Goal: Task Accomplishment & Management: Manage account settings

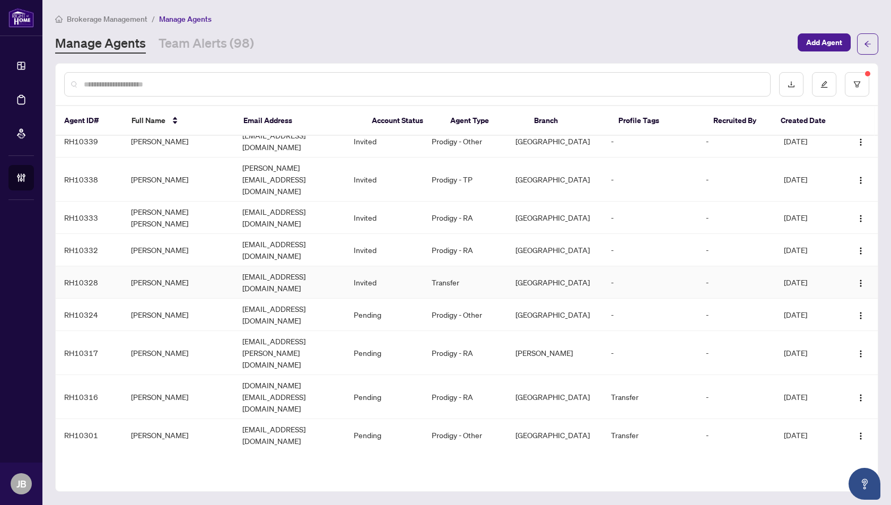
scroll to position [154, 0]
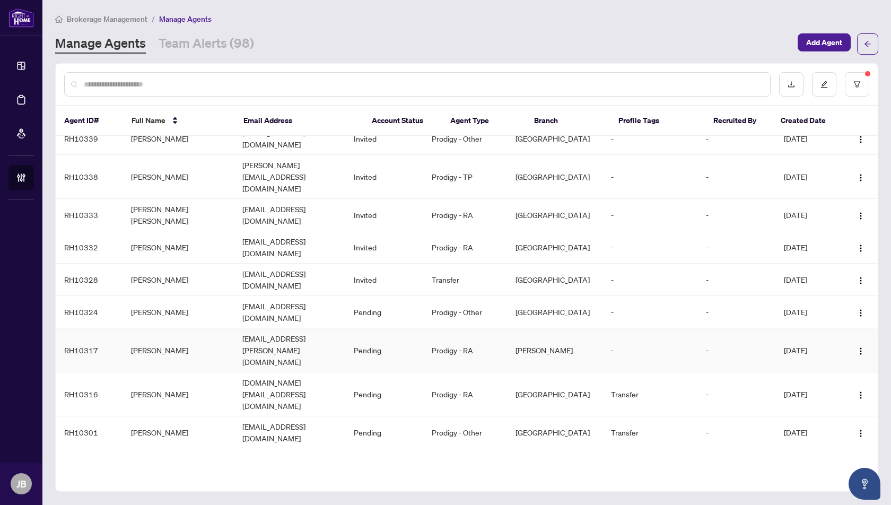
click at [151, 328] on td "[PERSON_NAME]" at bounding box center [177, 350] width 111 height 44
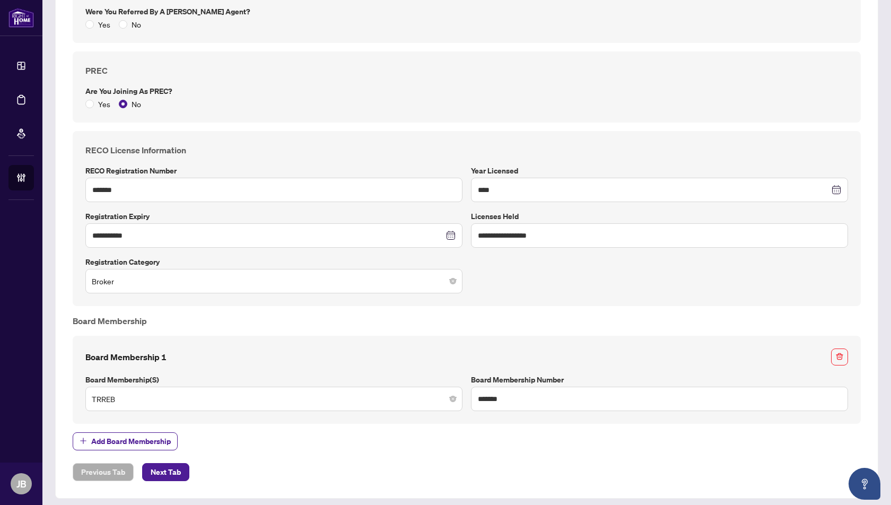
scroll to position [497, 0]
click at [168, 465] on span "Next Tab" at bounding box center [166, 471] width 30 height 17
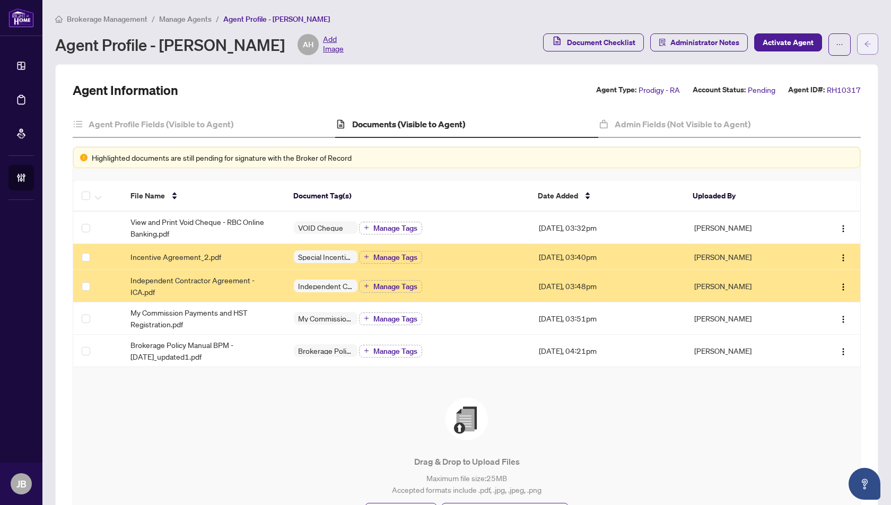
click at [869, 40] on icon "arrow-left" at bounding box center [867, 43] width 7 height 7
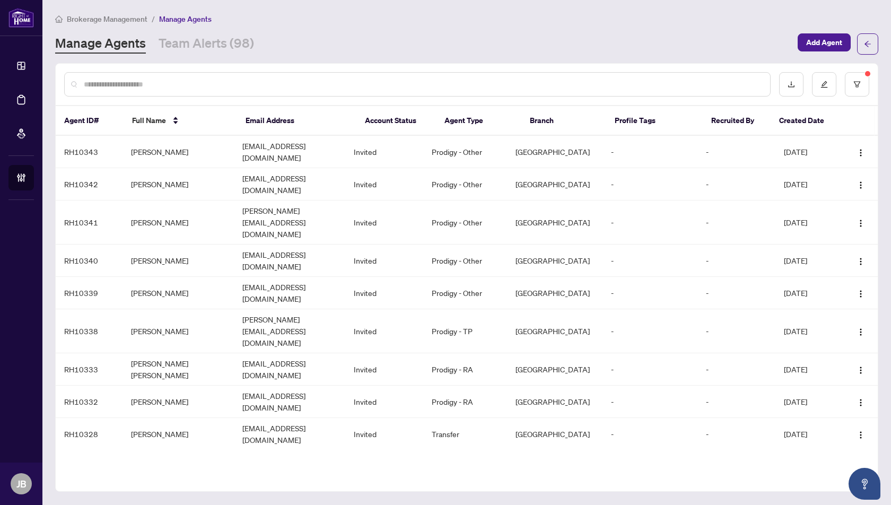
click at [154, 483] on td "Alex Henriquez" at bounding box center [177, 505] width 111 height 44
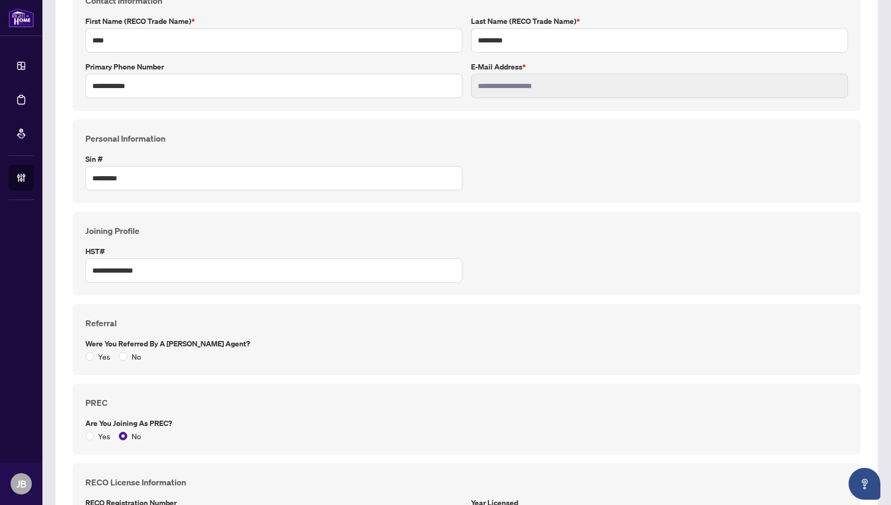
scroll to position [497, 0]
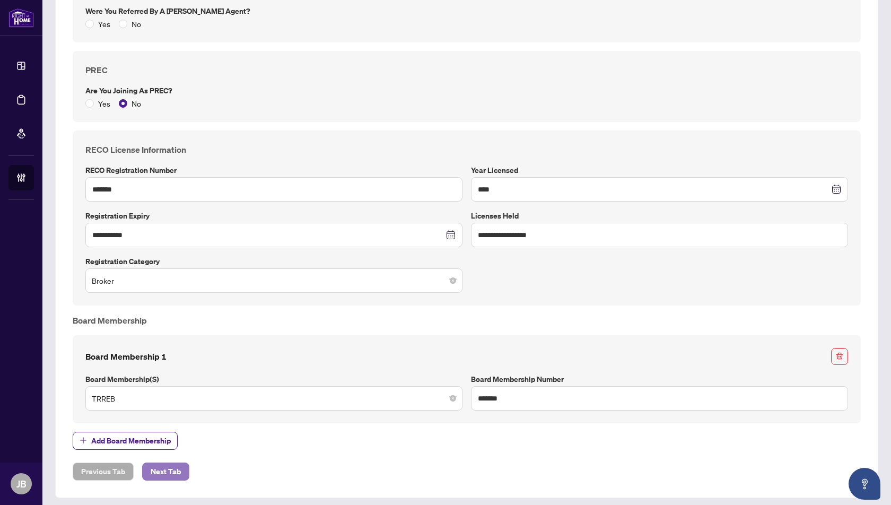
click at [169, 468] on span "Next Tab" at bounding box center [166, 471] width 30 height 17
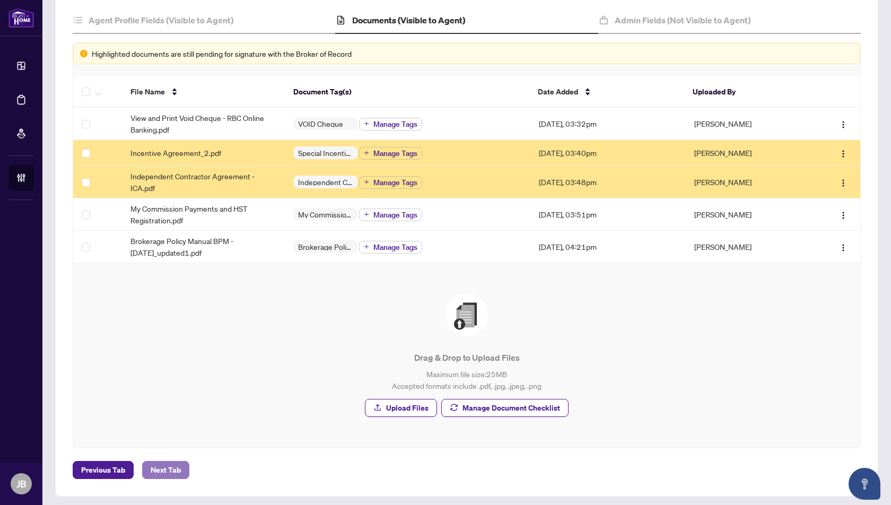
click at [173, 468] on span "Next Tab" at bounding box center [166, 469] width 30 height 17
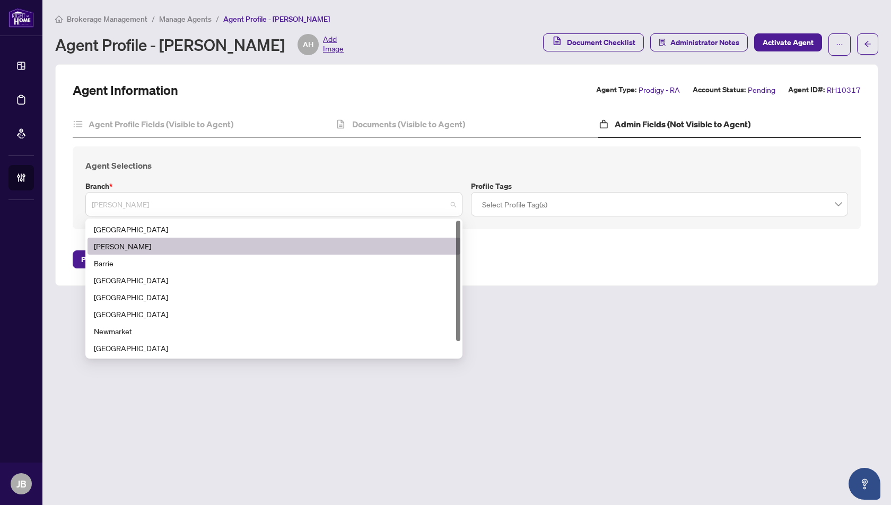
click at [453, 205] on span "Vaughan" at bounding box center [274, 204] width 364 height 20
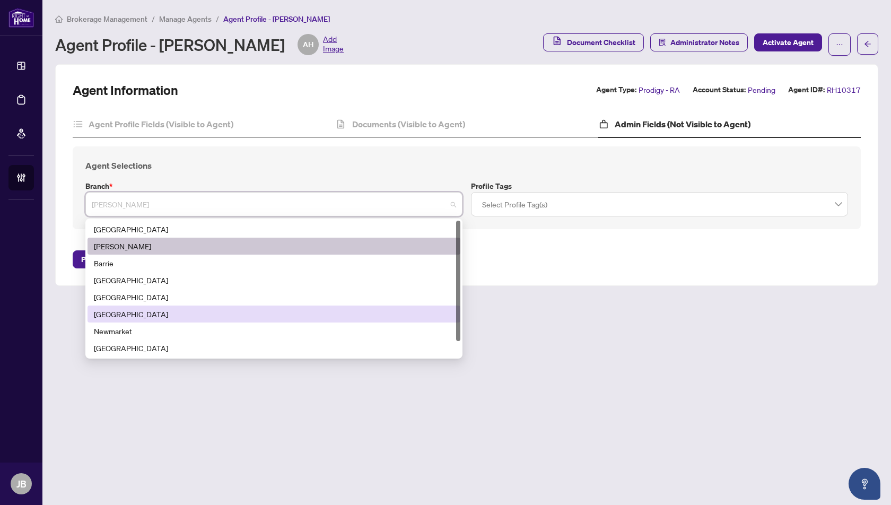
click at [121, 313] on div "[GEOGRAPHIC_DATA]" at bounding box center [274, 314] width 360 height 12
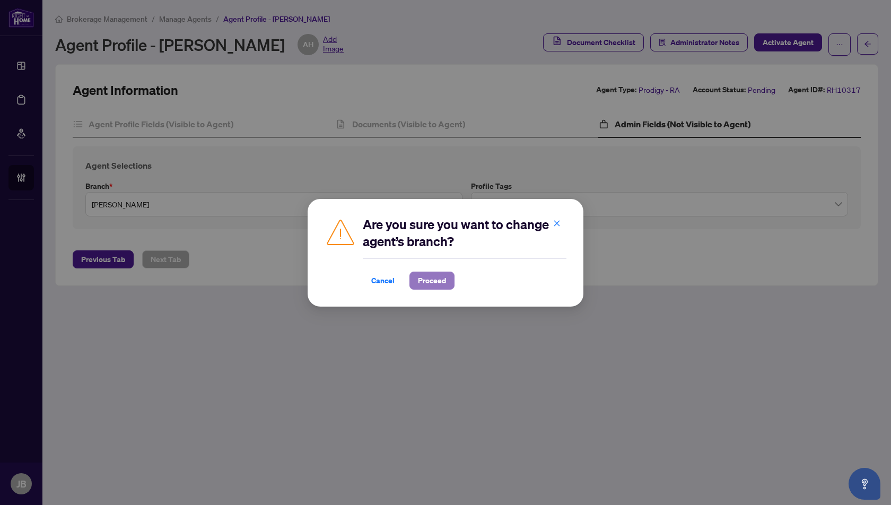
click at [432, 283] on span "Proceed" at bounding box center [432, 280] width 28 height 17
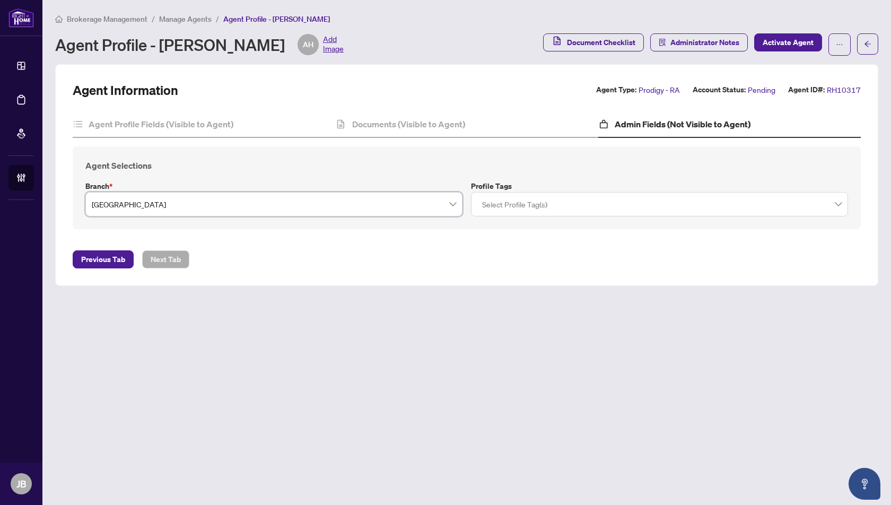
click at [180, 18] on span "Manage Agents" at bounding box center [185, 19] width 52 height 10
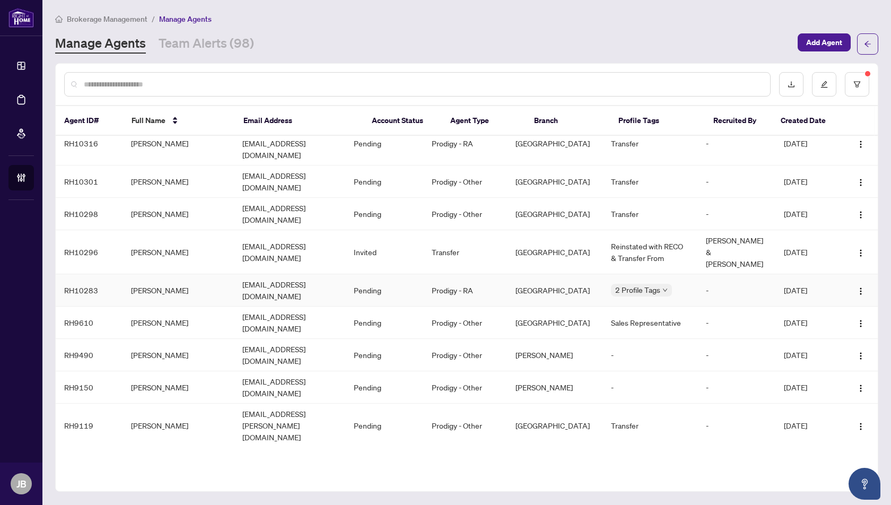
scroll to position [404, 0]
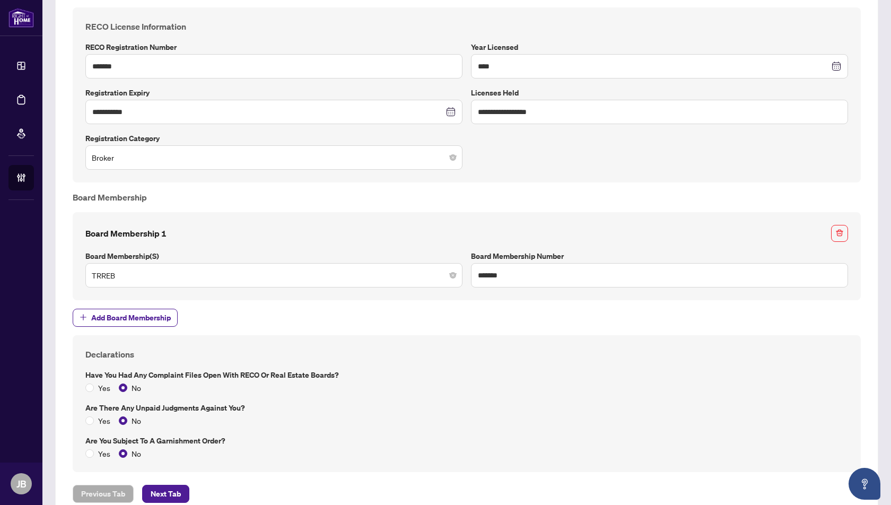
scroll to position [643, 0]
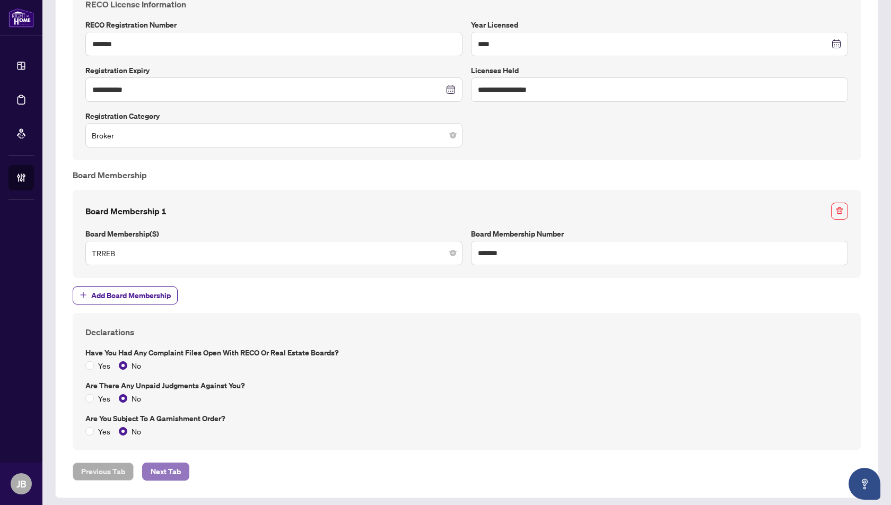
click at [162, 467] on span "Next Tab" at bounding box center [166, 471] width 30 height 17
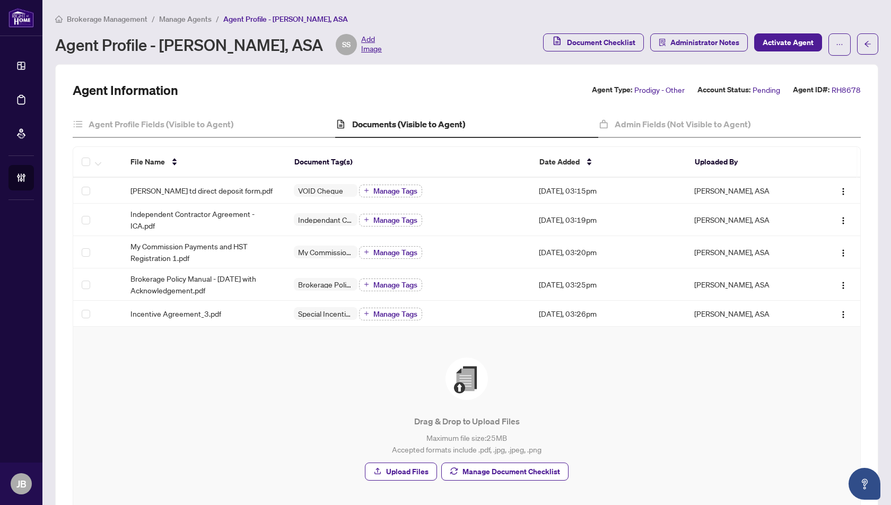
scroll to position [64, 0]
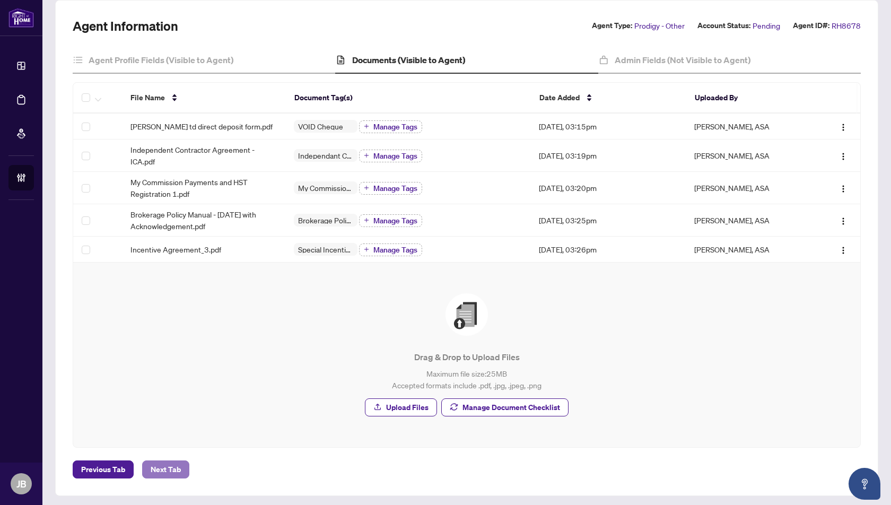
click at [161, 468] on span "Next Tab" at bounding box center [166, 469] width 30 height 17
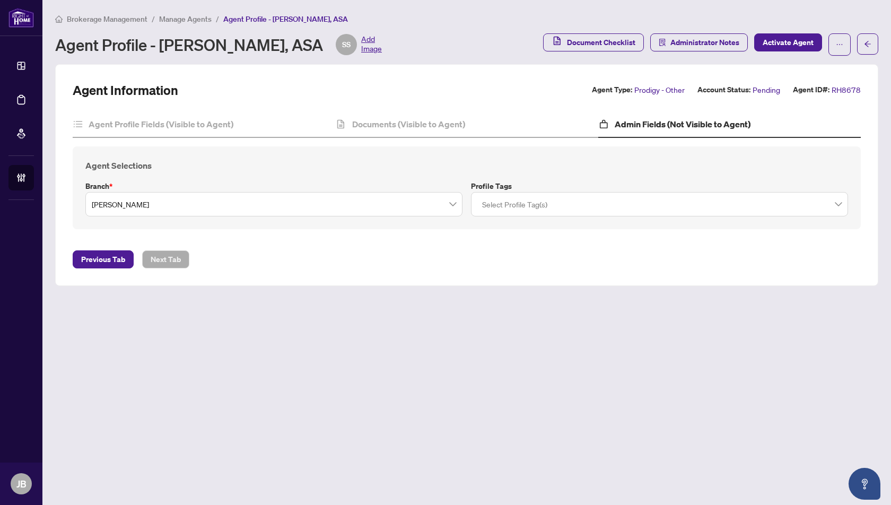
click at [285, 211] on span "Vaughan" at bounding box center [274, 204] width 364 height 20
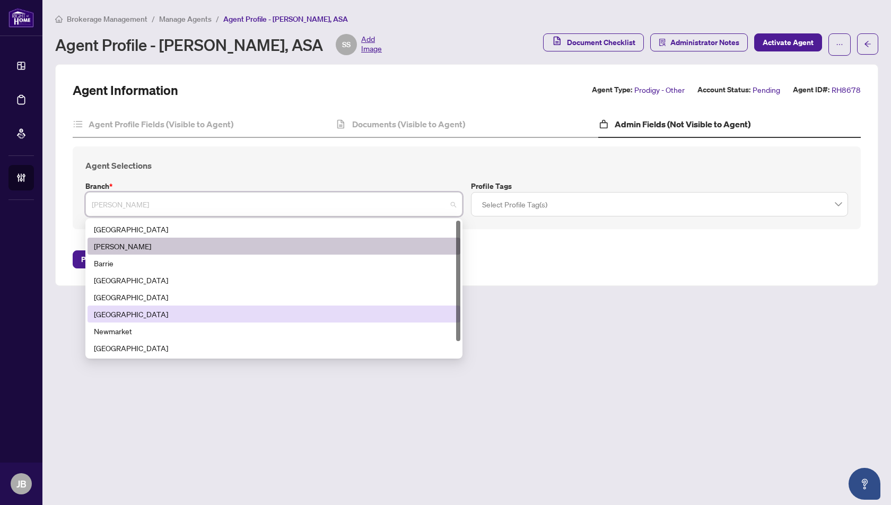
click at [124, 314] on div "[GEOGRAPHIC_DATA]" at bounding box center [274, 314] width 360 height 12
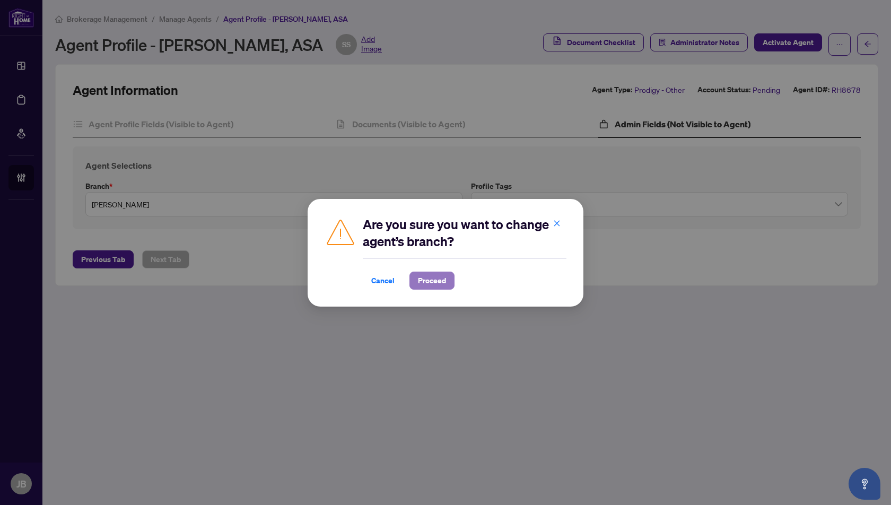
click at [436, 281] on span "Proceed" at bounding box center [432, 280] width 28 height 17
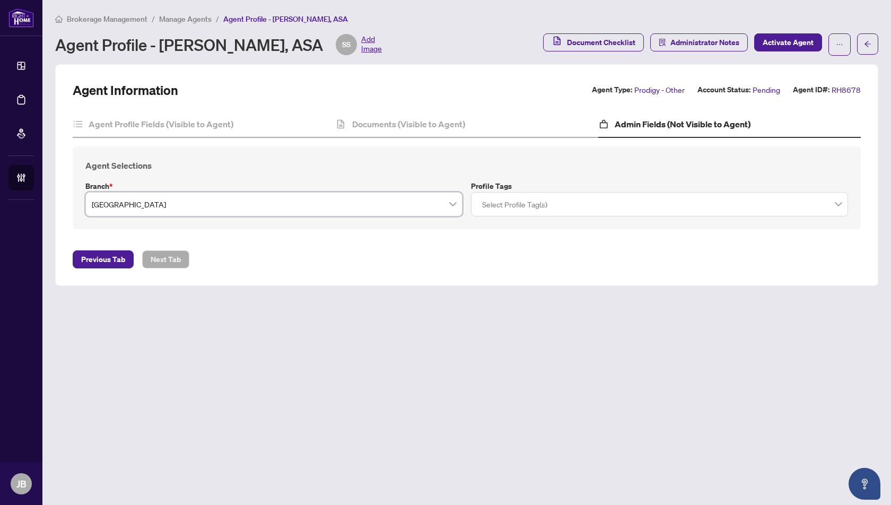
click at [191, 15] on span "Manage Agents" at bounding box center [185, 19] width 52 height 10
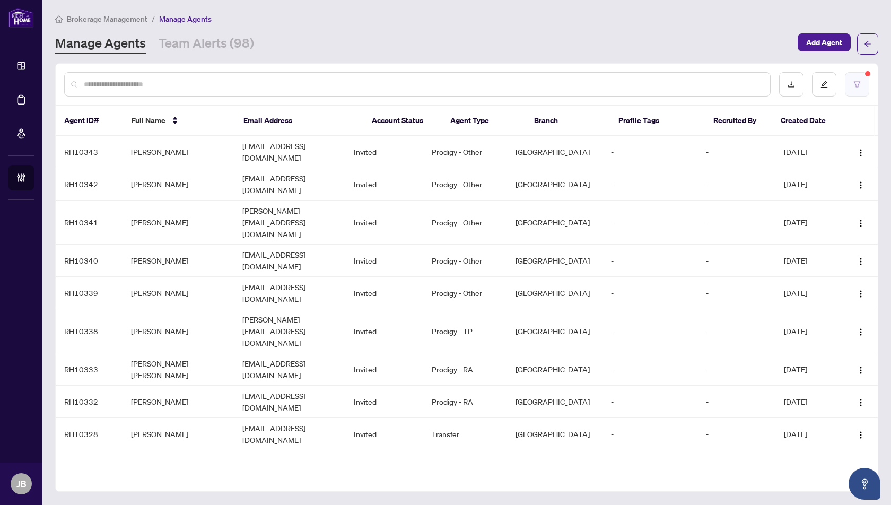
click at [860, 78] on button "button" at bounding box center [857, 84] width 24 height 24
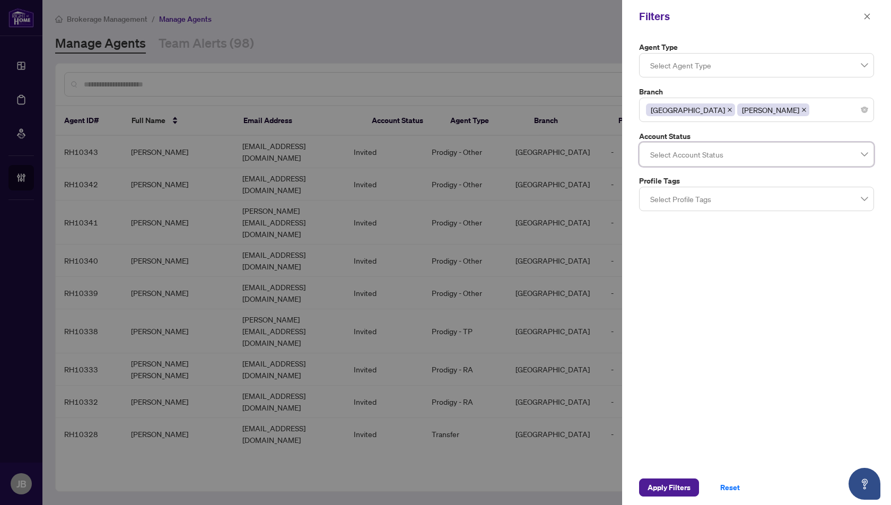
click at [727, 110] on icon "close" at bounding box center [729, 109] width 5 height 5
click at [667, 486] on span "Apply Filters" at bounding box center [668, 487] width 43 height 17
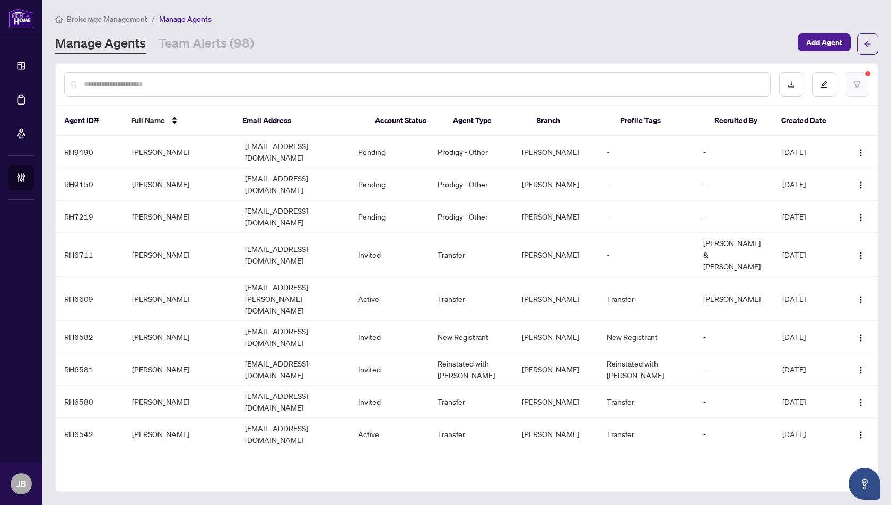
click at [859, 84] on icon "filter" at bounding box center [856, 84] width 7 height 7
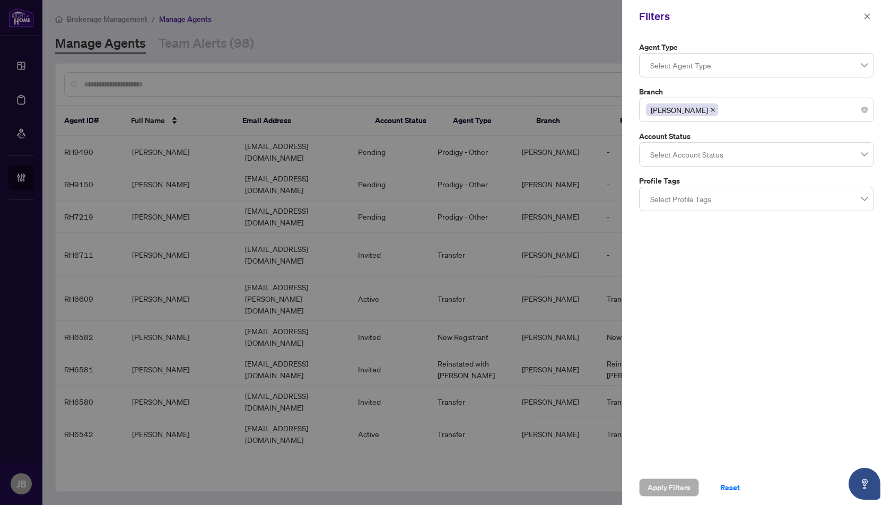
click at [710, 108] on icon "close" at bounding box center [712, 109] width 5 height 5
click at [660, 107] on div at bounding box center [756, 109] width 221 height 19
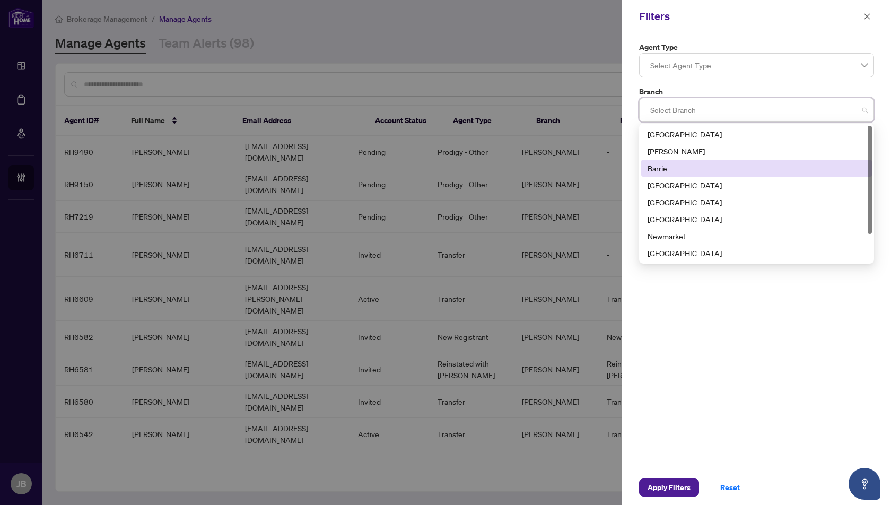
scroll to position [33, 0]
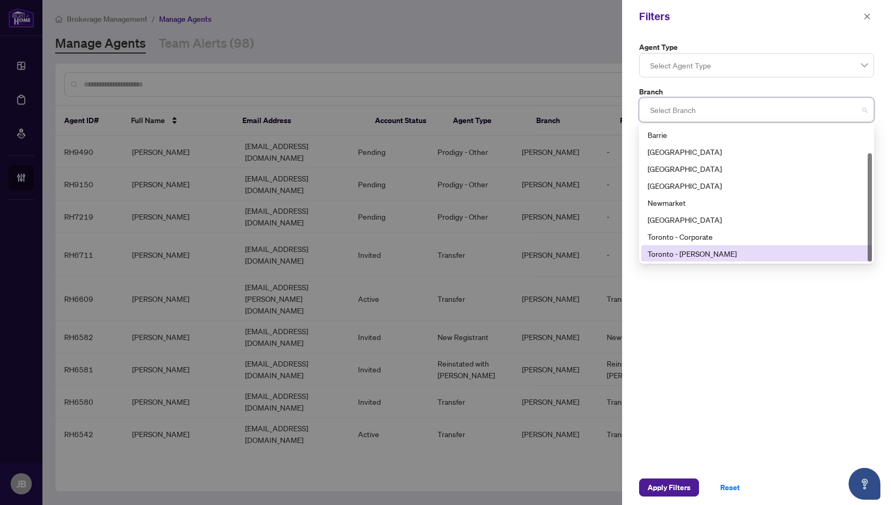
click at [668, 250] on div "Toronto - Don Mills" at bounding box center [756, 254] width 218 height 12
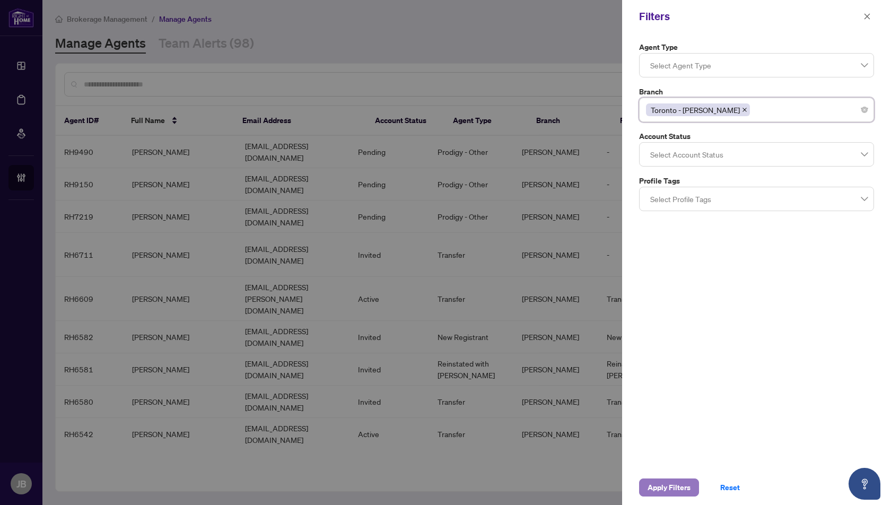
click at [671, 488] on span "Apply Filters" at bounding box center [668, 487] width 43 height 17
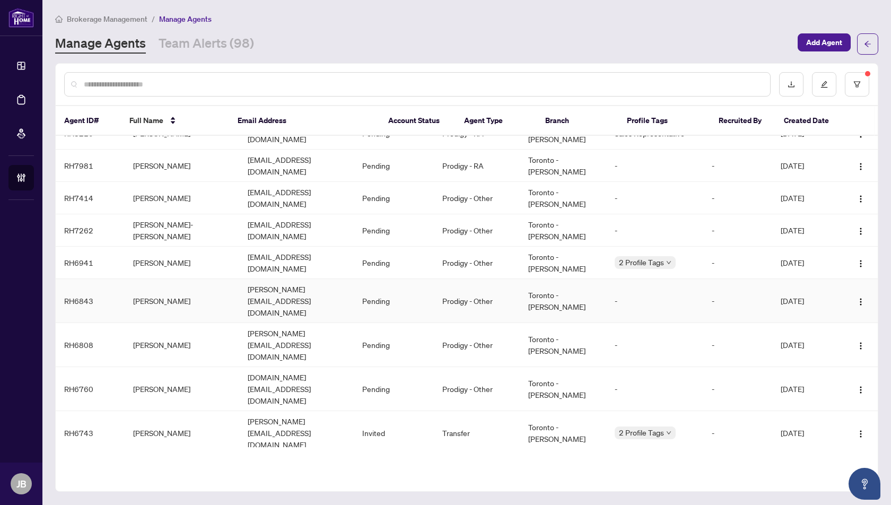
scroll to position [0, 0]
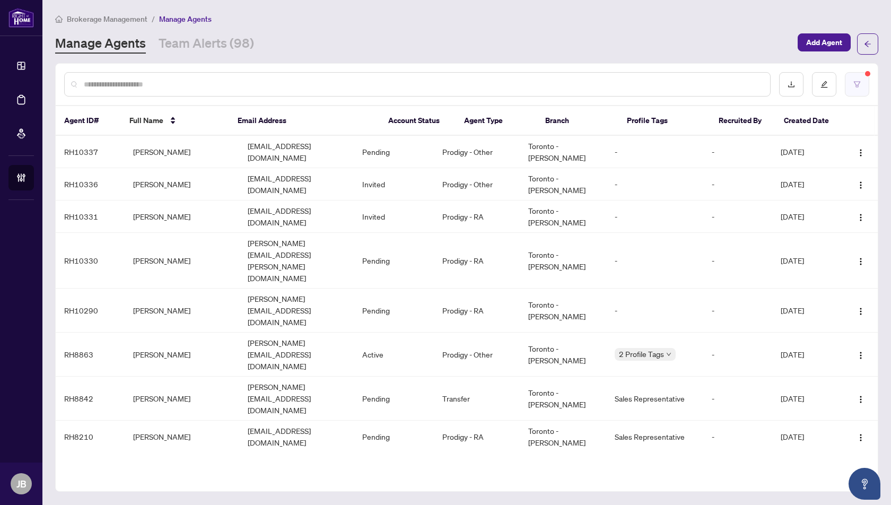
click at [856, 86] on icon "filter" at bounding box center [856, 84] width 7 height 7
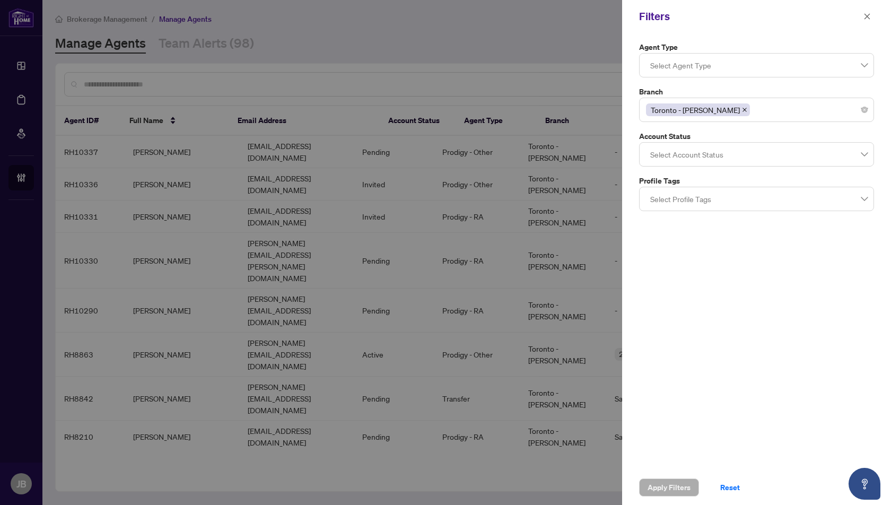
click at [395, 67] on div at bounding box center [445, 252] width 891 height 505
click at [867, 15] on icon "close" at bounding box center [866, 16] width 7 height 7
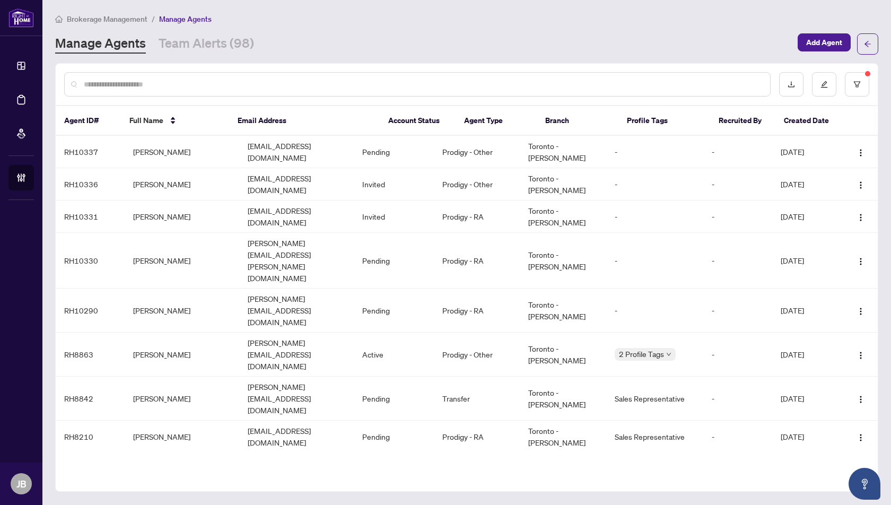
click at [440, 81] on input "text" at bounding box center [423, 84] width 678 height 12
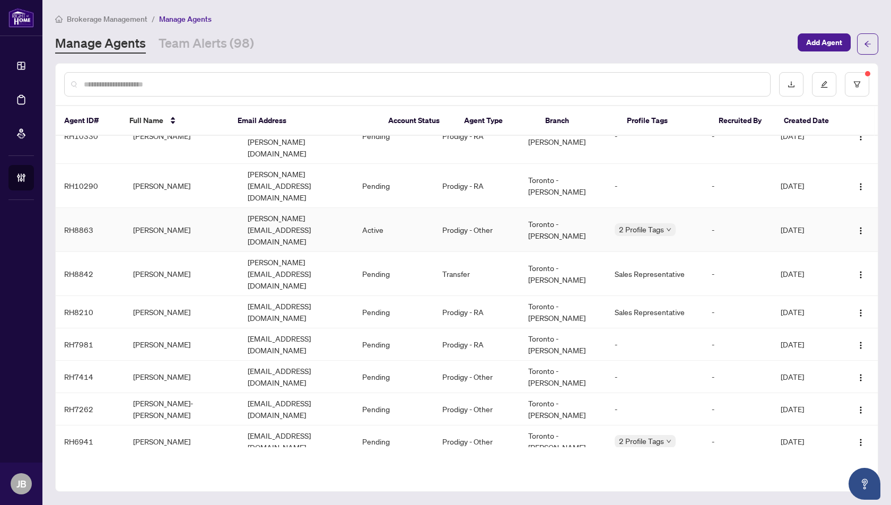
scroll to position [122, 0]
click at [858, 84] on icon "filter" at bounding box center [857, 84] width 6 height 6
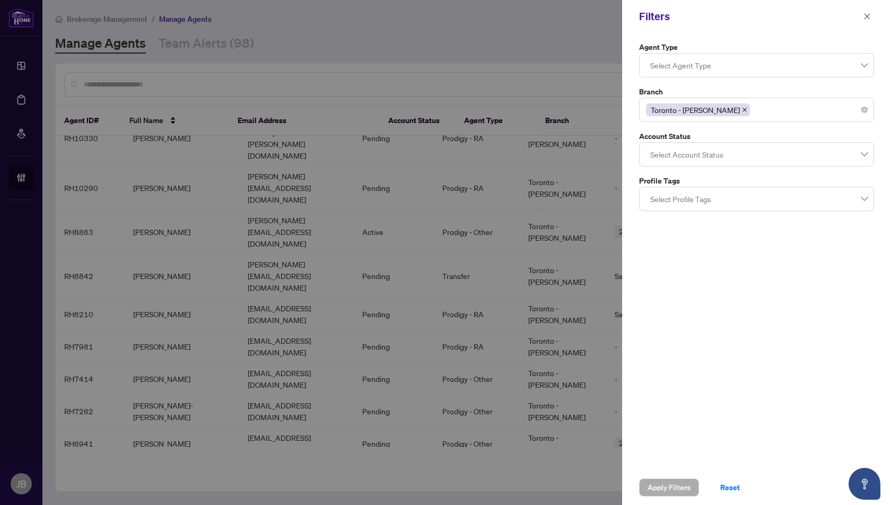
click at [742, 107] on icon "close" at bounding box center [744, 109] width 5 height 5
click at [657, 106] on div at bounding box center [756, 109] width 221 height 19
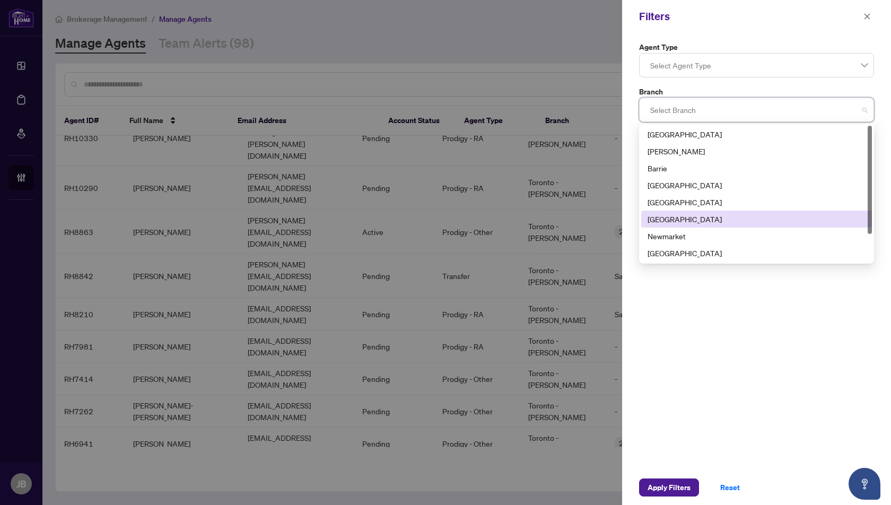
click at [668, 220] on div "[GEOGRAPHIC_DATA]" at bounding box center [756, 219] width 218 height 12
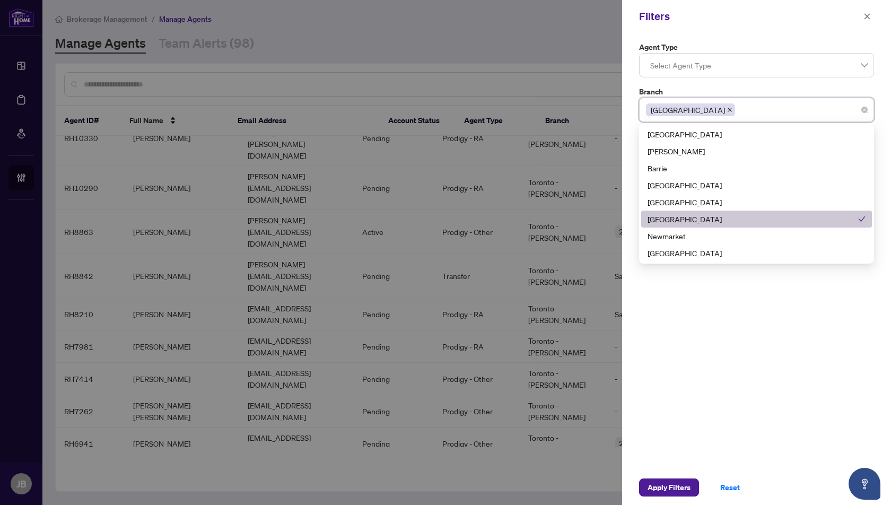
click at [668, 220] on div "[GEOGRAPHIC_DATA]" at bounding box center [752, 219] width 211 height 12
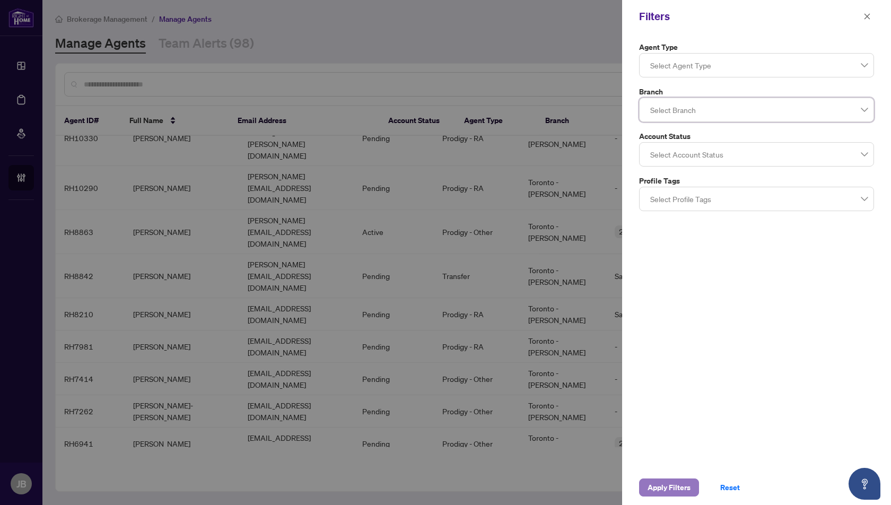
click at [671, 489] on span "Apply Filters" at bounding box center [668, 487] width 43 height 17
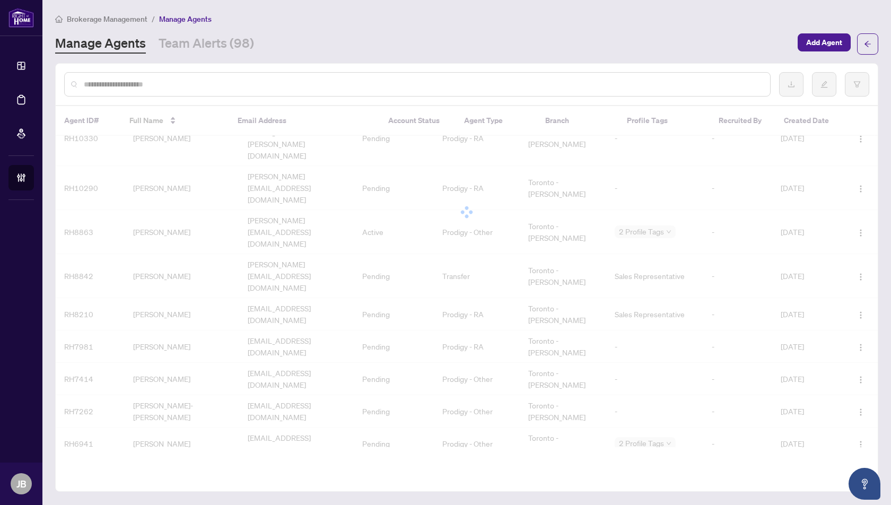
scroll to position [0, 0]
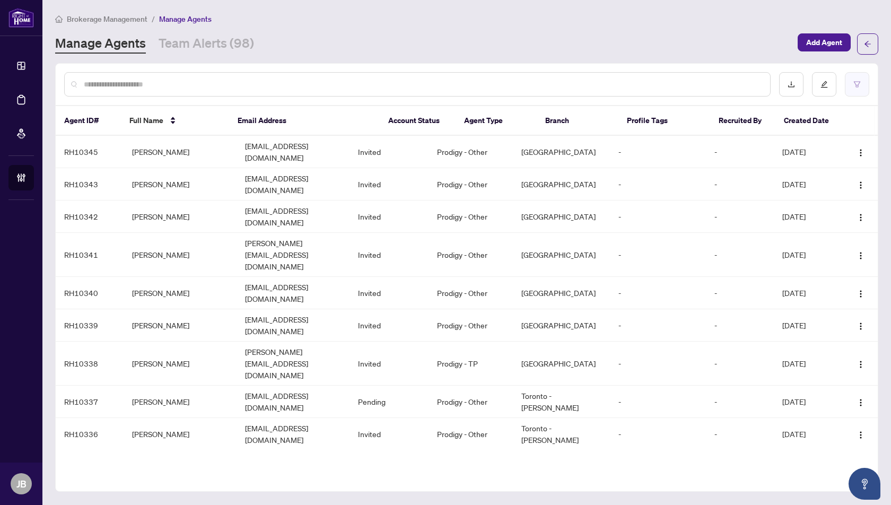
click at [857, 83] on icon "filter" at bounding box center [856, 84] width 7 height 7
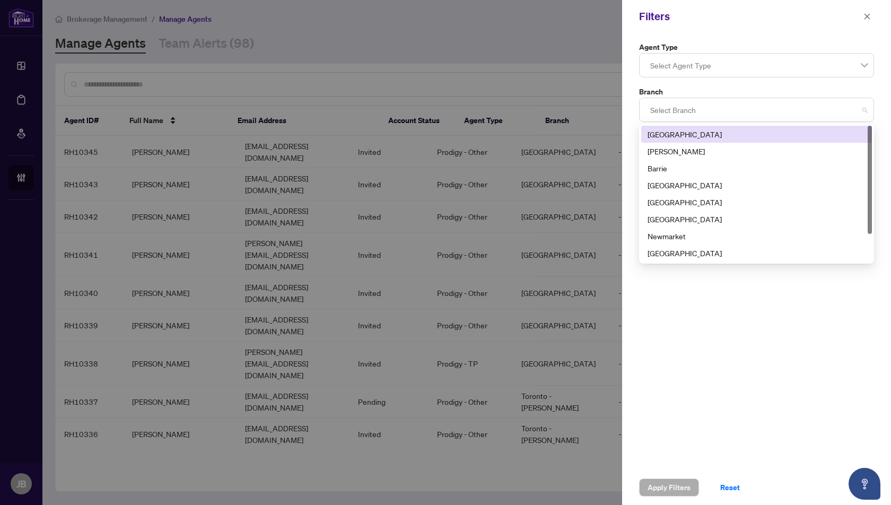
click at [666, 110] on div at bounding box center [756, 109] width 221 height 19
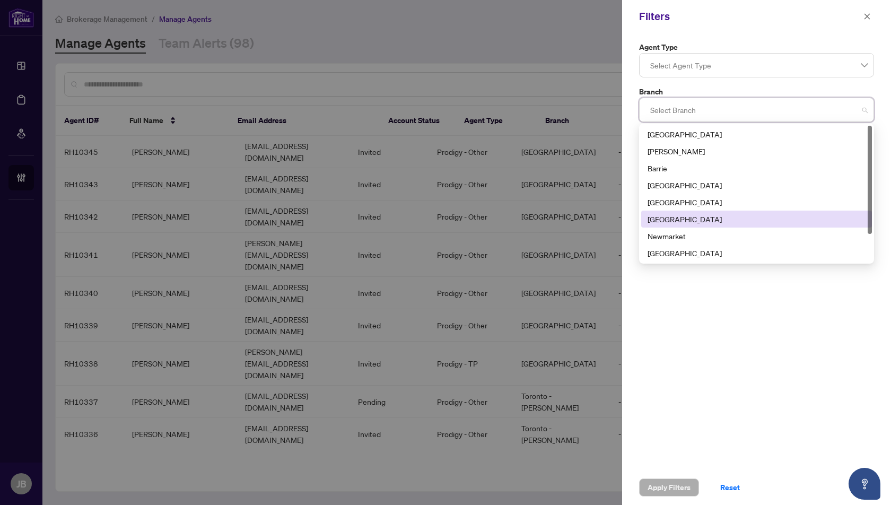
click at [668, 221] on div "[GEOGRAPHIC_DATA]" at bounding box center [756, 219] width 218 height 12
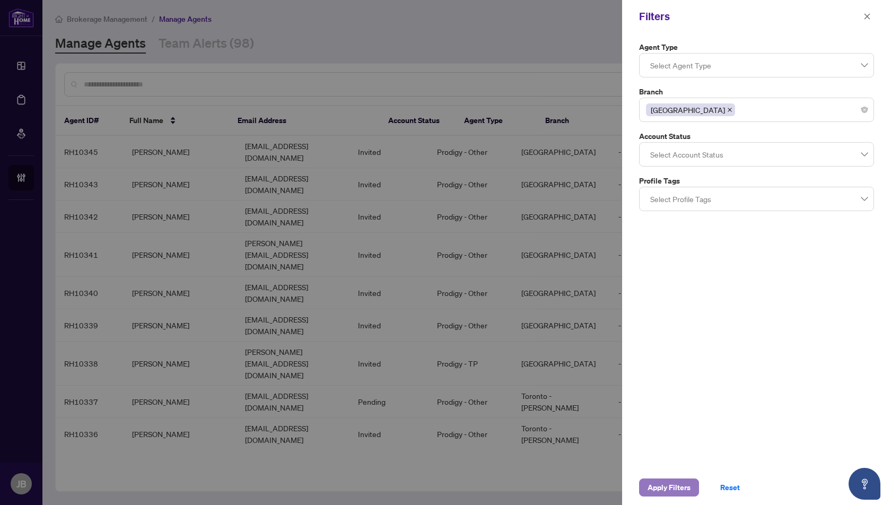
click at [664, 489] on span "Apply Filters" at bounding box center [668, 487] width 43 height 17
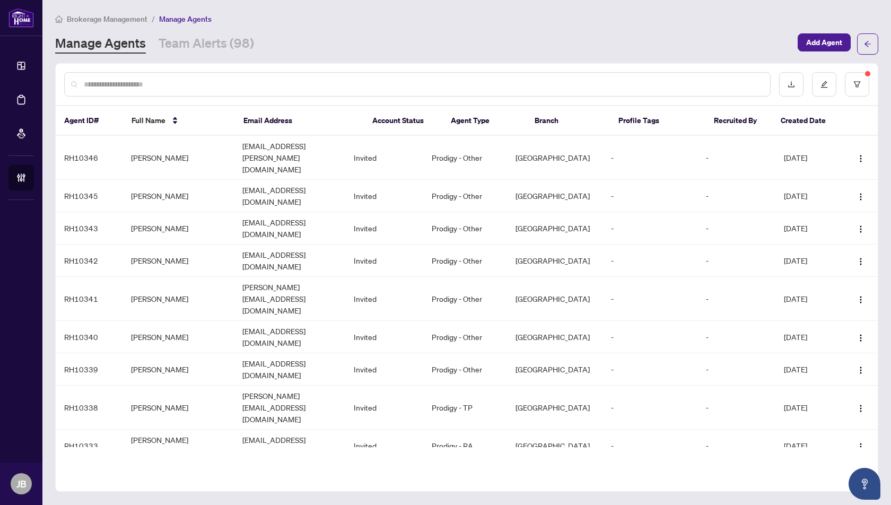
click at [202, 82] on input "text" at bounding box center [423, 84] width 678 height 12
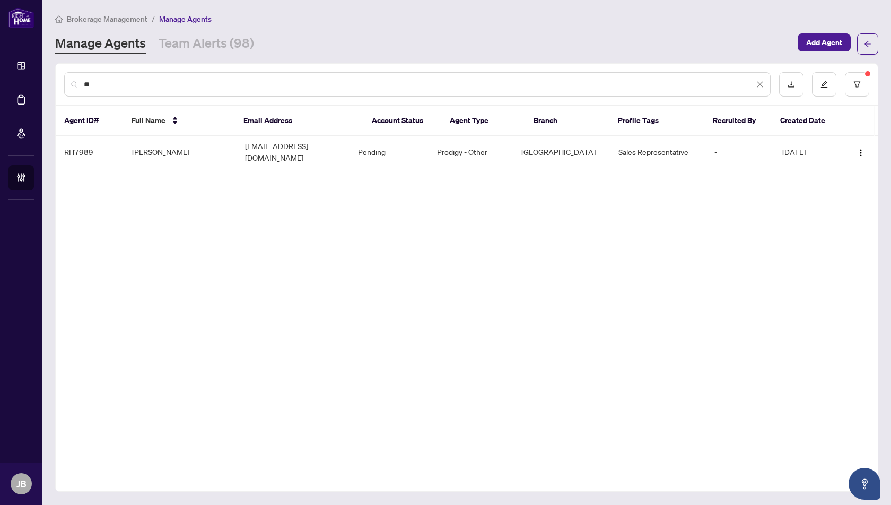
type input "*"
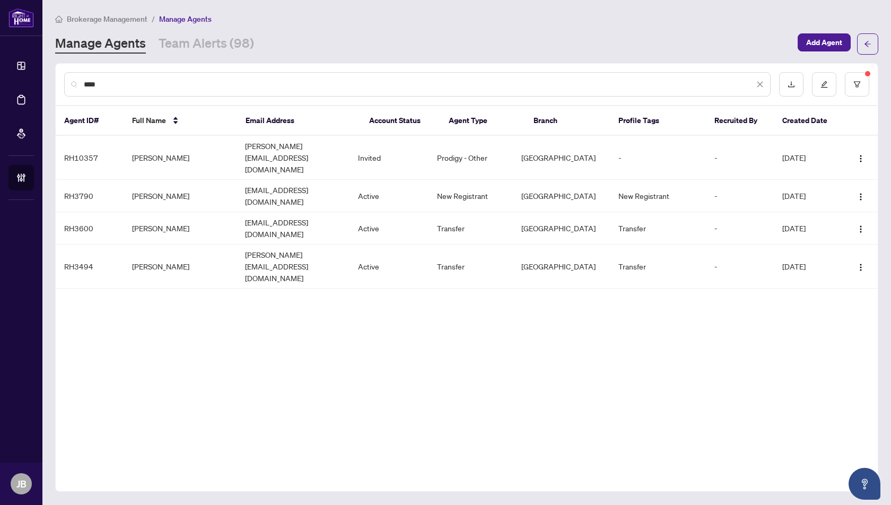
click at [135, 89] on input "****" at bounding box center [419, 84] width 670 height 12
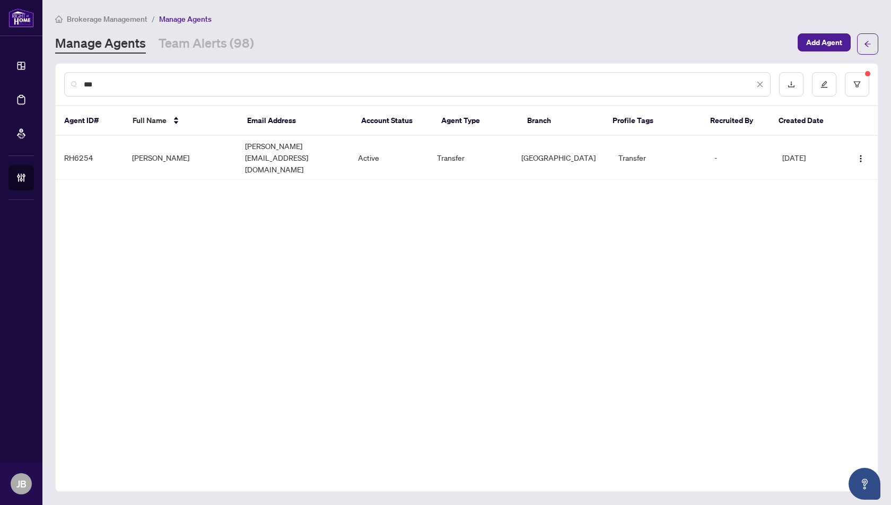
click at [121, 82] on input "***" at bounding box center [419, 84] width 670 height 12
click at [98, 86] on input "***" at bounding box center [419, 84] width 670 height 12
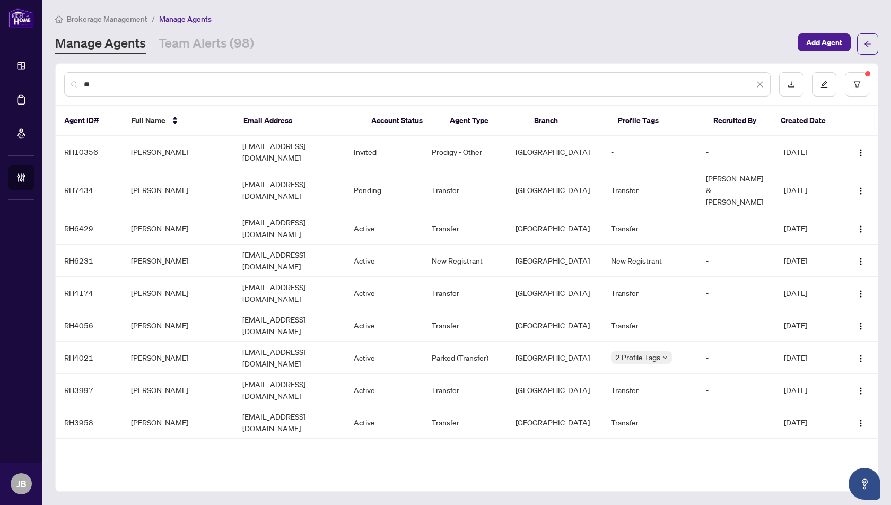
type input "*"
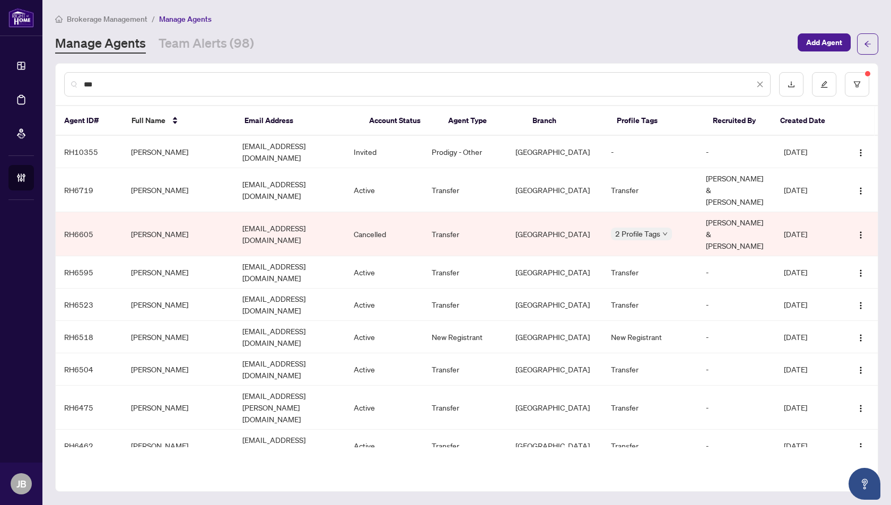
click at [109, 86] on input "***" at bounding box center [419, 84] width 670 height 12
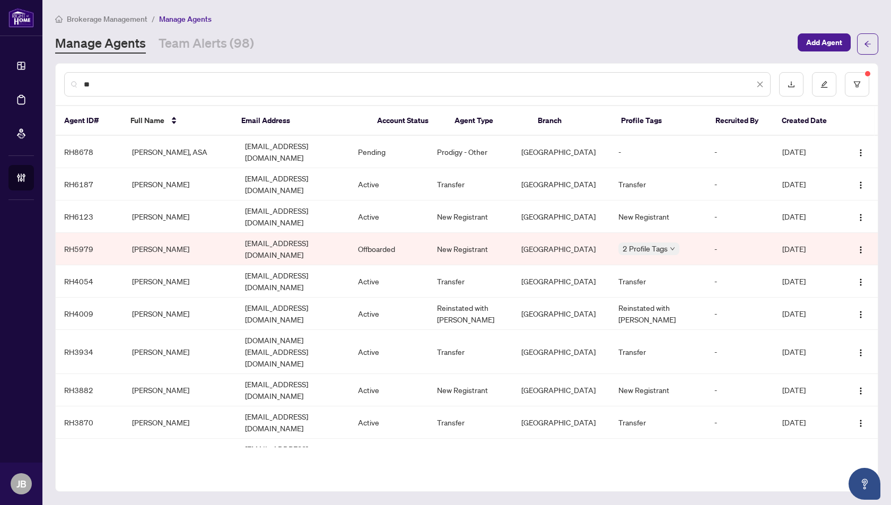
type input "*"
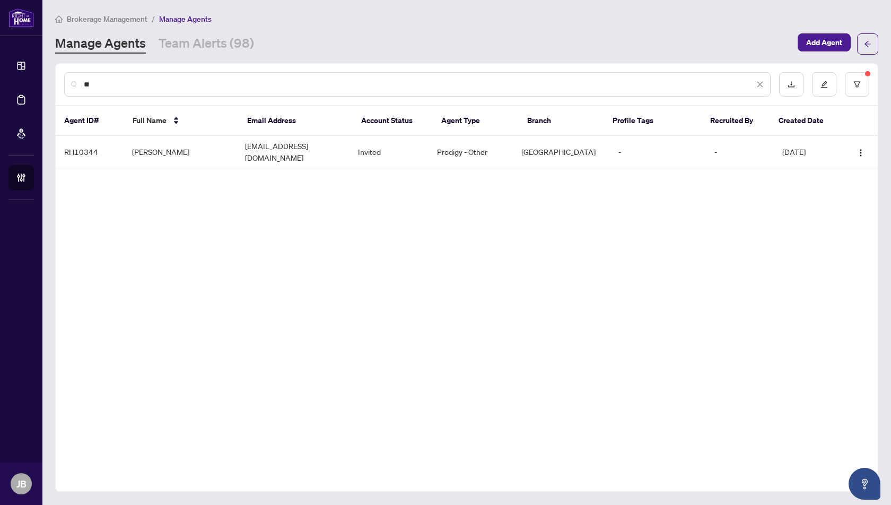
type input "*"
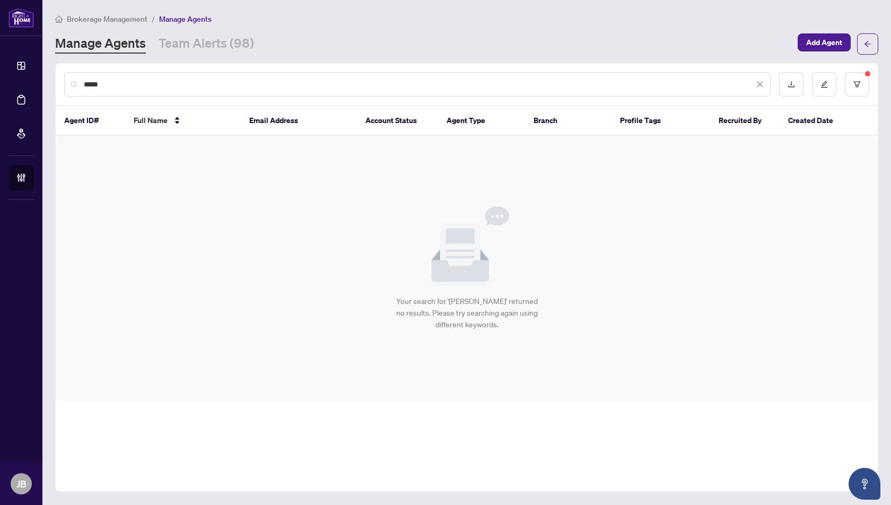
click at [130, 81] on input "*****" at bounding box center [419, 84] width 670 height 12
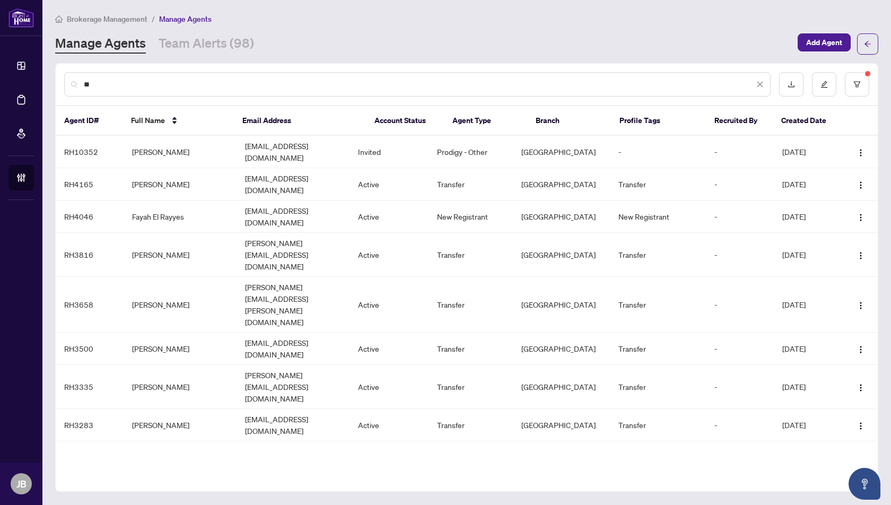
type input "*"
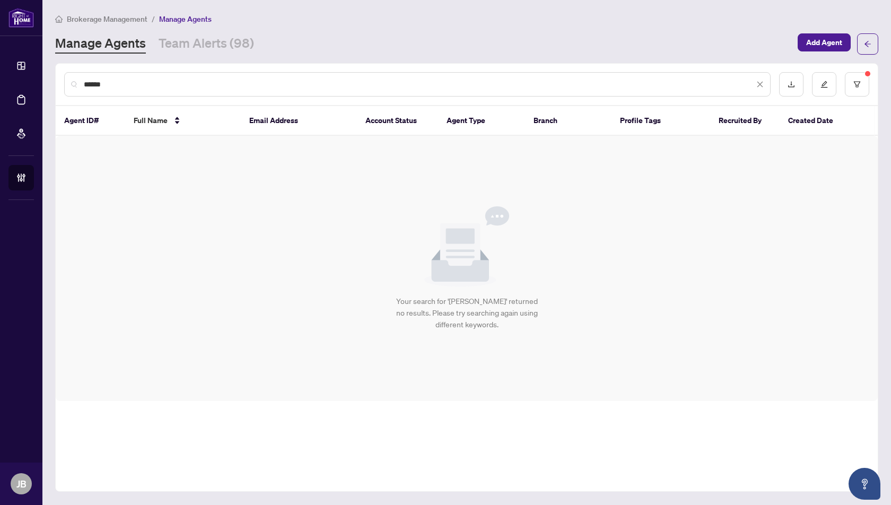
click at [121, 87] on input "******" at bounding box center [419, 84] width 670 height 12
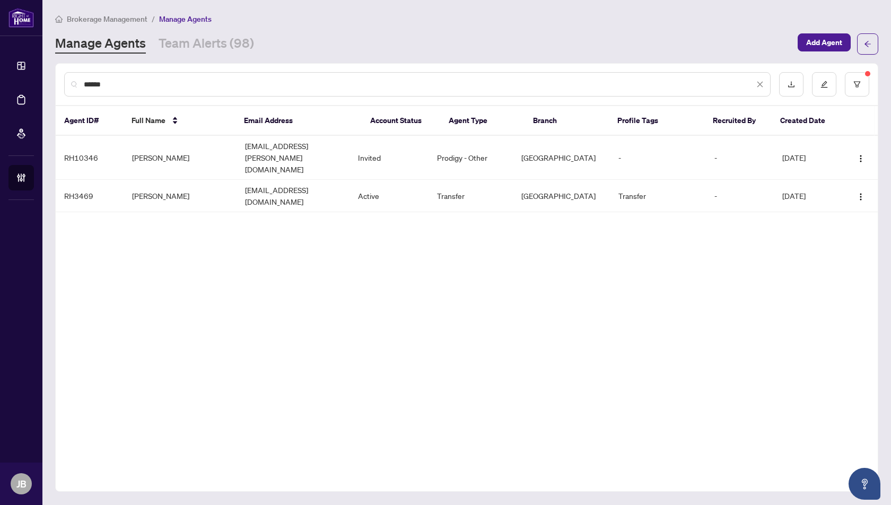
click at [115, 85] on input "******" at bounding box center [419, 84] width 670 height 12
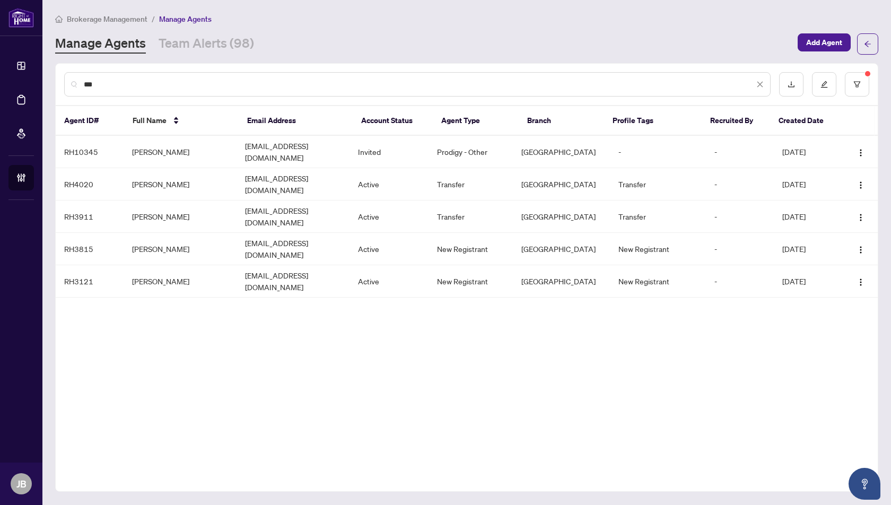
click at [109, 84] on input "***" at bounding box center [419, 84] width 670 height 12
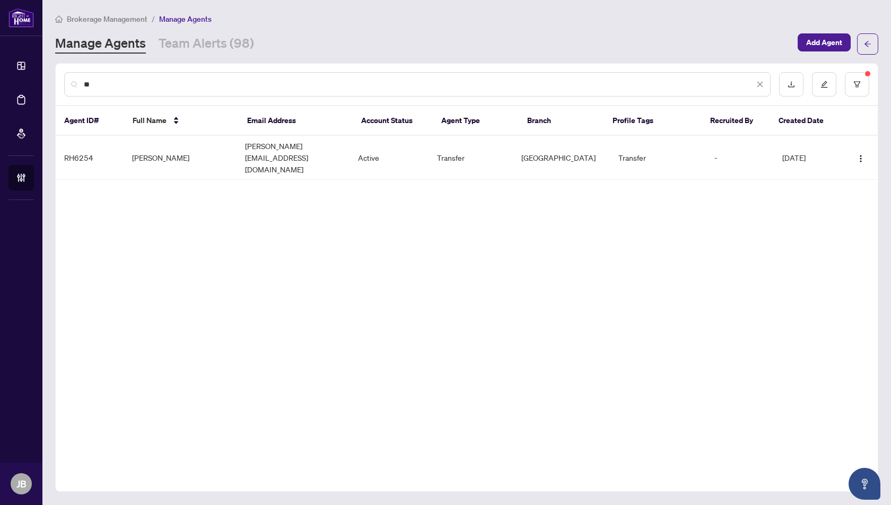
type input "*"
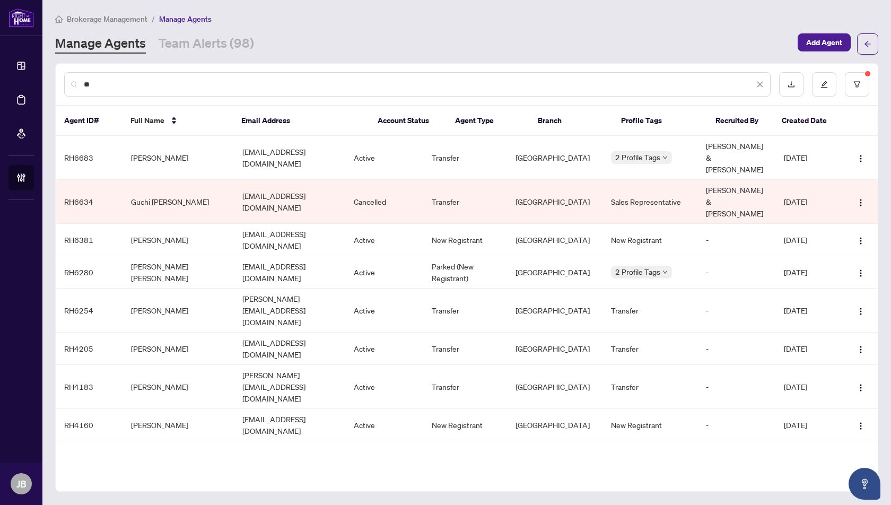
type input "*"
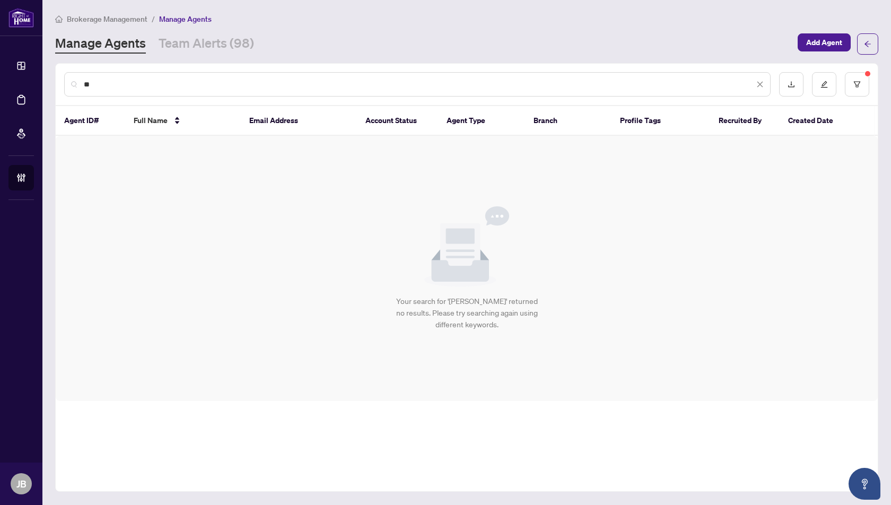
type input "*"
type input "******"
click at [760, 83] on icon "close" at bounding box center [760, 85] width 6 height 6
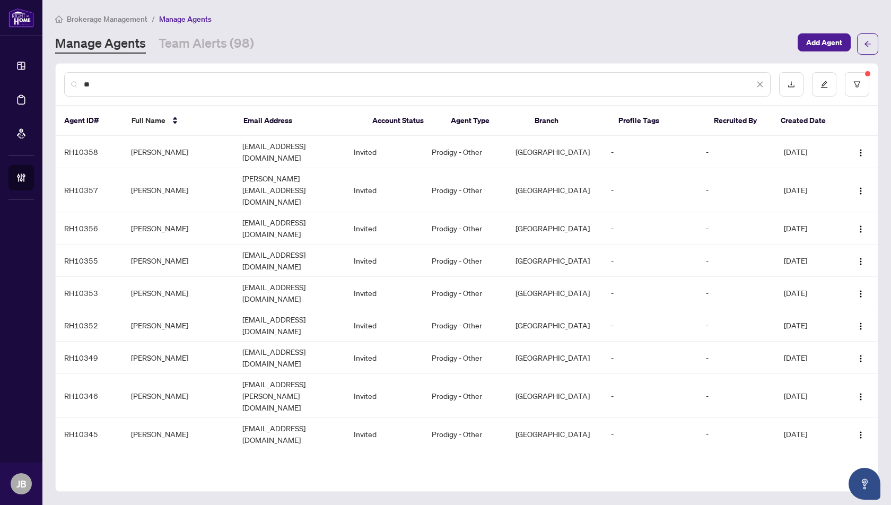
type input "***"
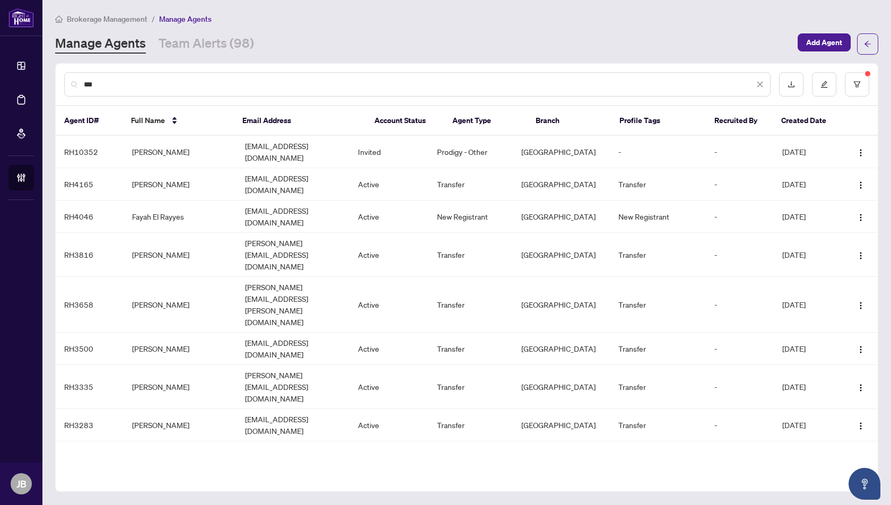
click at [103, 81] on input "***" at bounding box center [419, 84] width 670 height 12
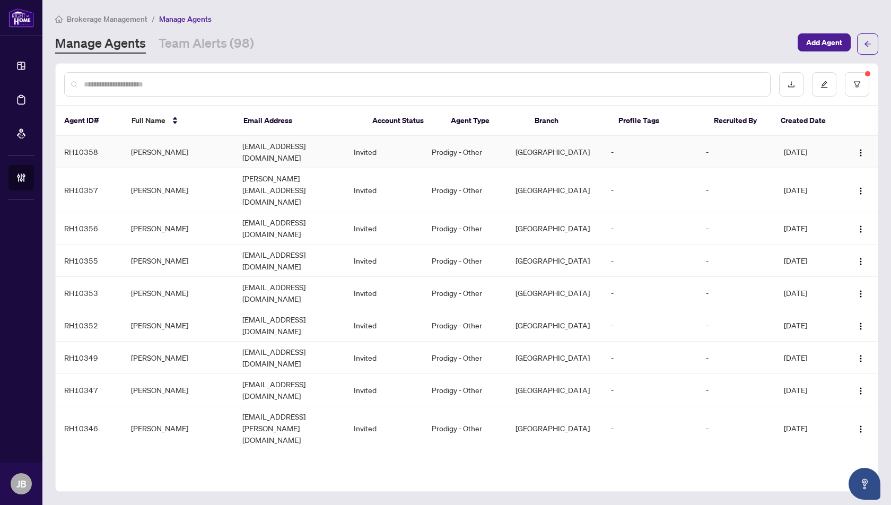
click at [150, 148] on td "Jagdeep Brar" at bounding box center [177, 152] width 111 height 32
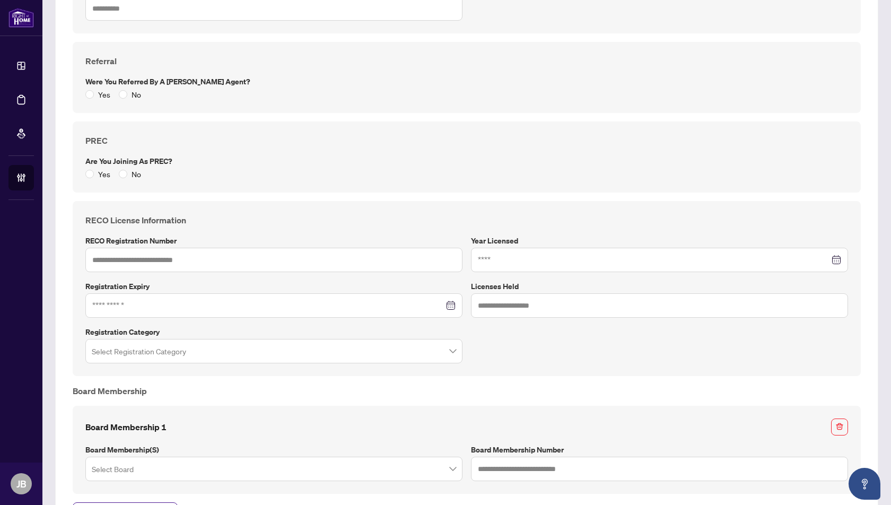
scroll to position [643, 0]
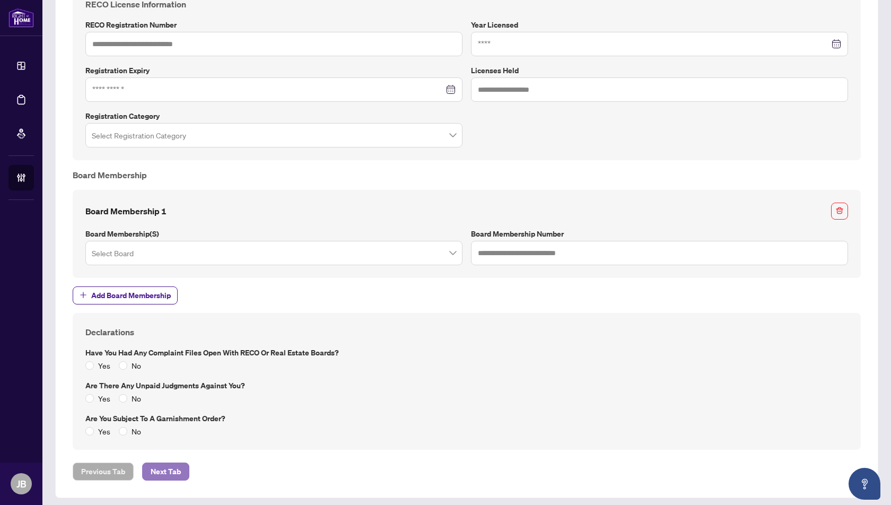
click at [158, 467] on span "Next Tab" at bounding box center [166, 471] width 30 height 17
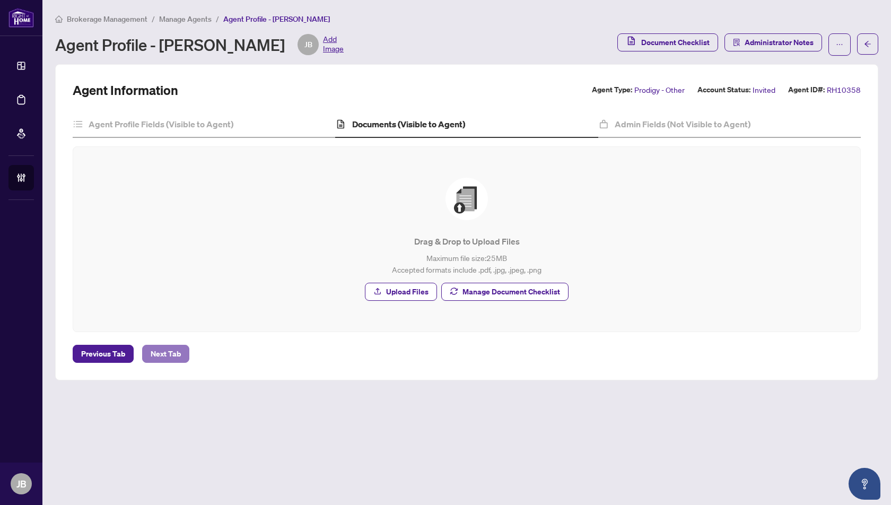
click at [164, 351] on span "Next Tab" at bounding box center [166, 353] width 30 height 17
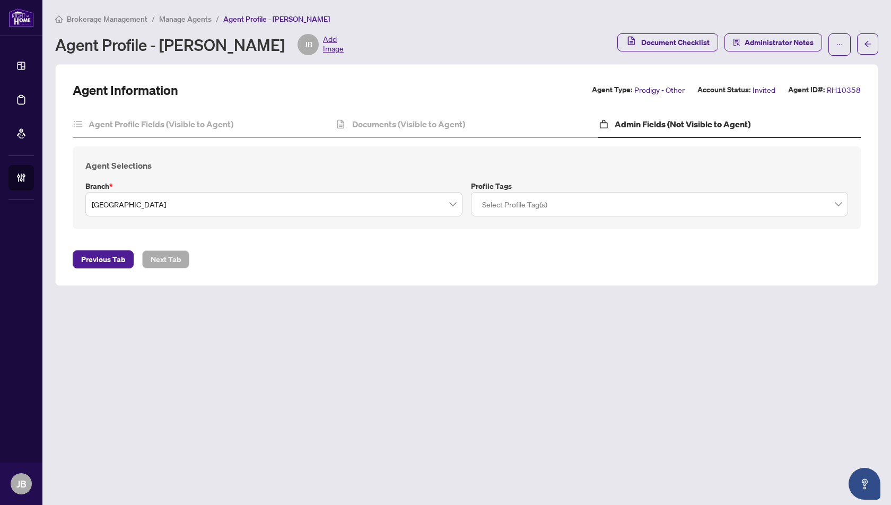
click at [183, 18] on span "Manage Agents" at bounding box center [185, 19] width 52 height 10
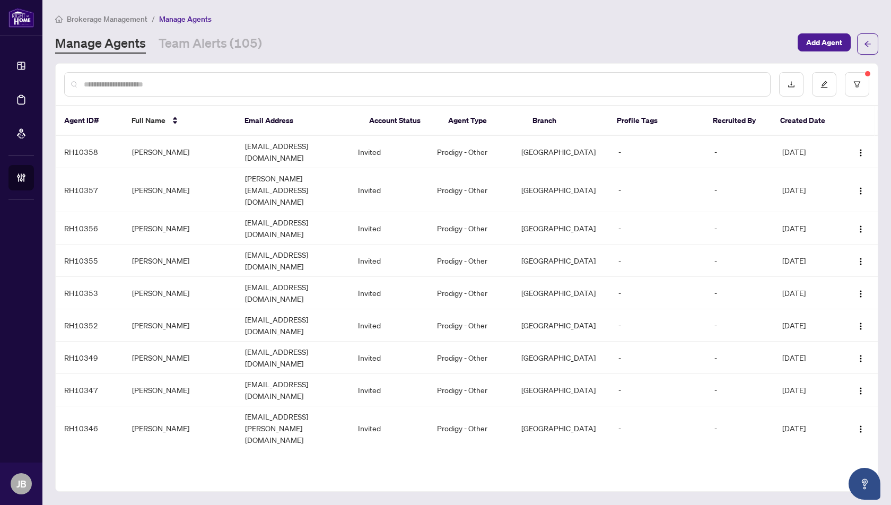
click at [136, 82] on input "text" at bounding box center [423, 84] width 678 height 12
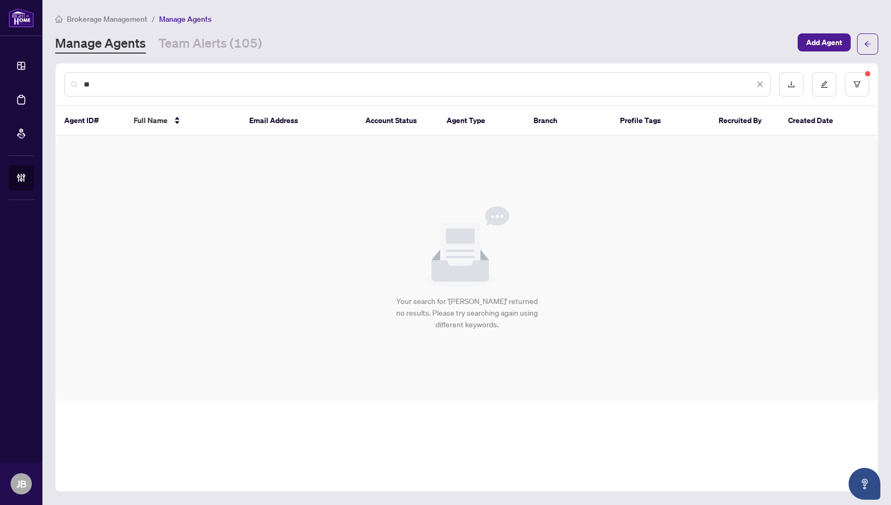
type input "*"
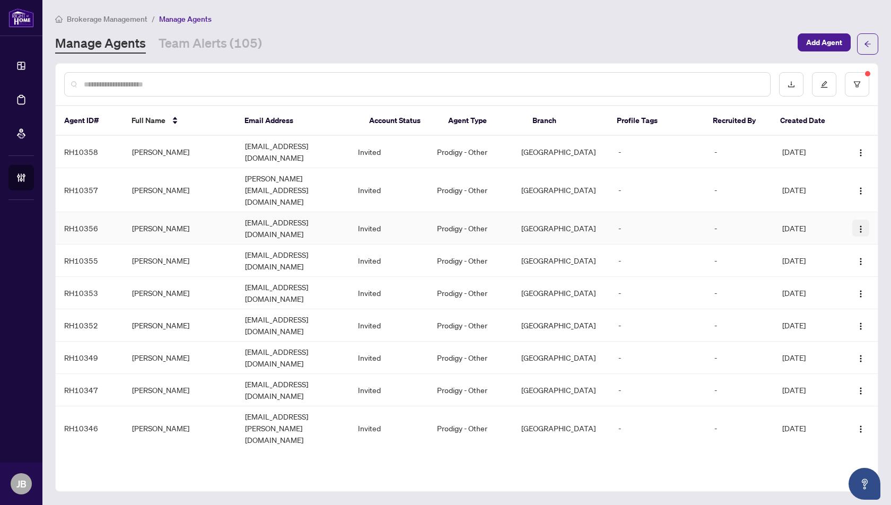
click at [859, 225] on img "button" at bounding box center [860, 229] width 8 height 8
click at [834, 237] on span "Resend Invitation" at bounding box center [829, 237] width 58 height 12
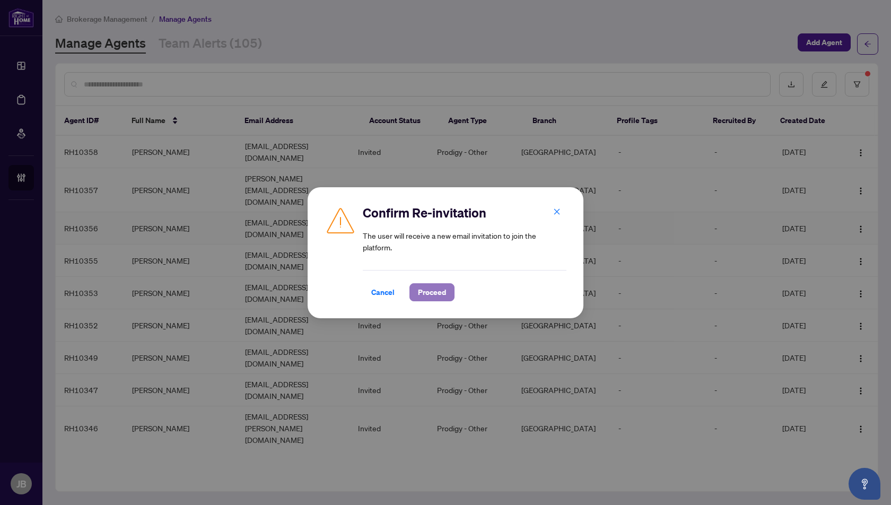
click at [428, 293] on span "Proceed" at bounding box center [432, 292] width 28 height 17
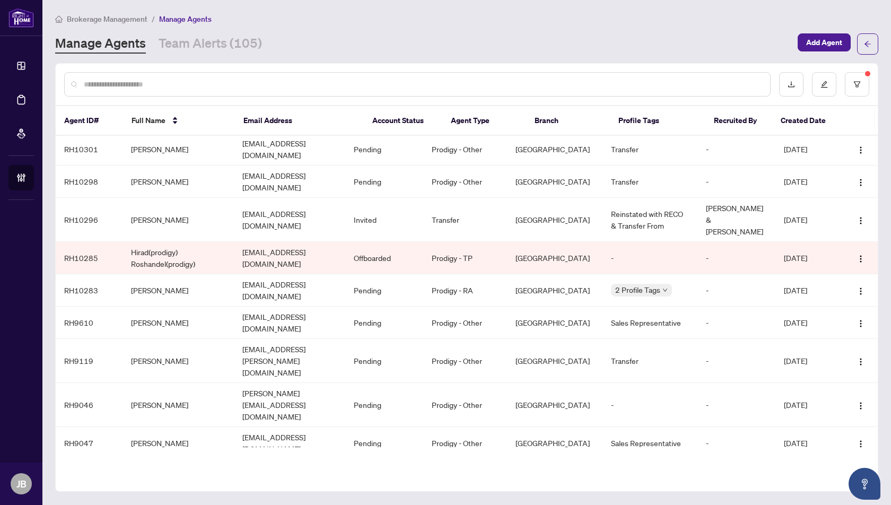
scroll to position [817, 0]
